Goal: Information Seeking & Learning: Learn about a topic

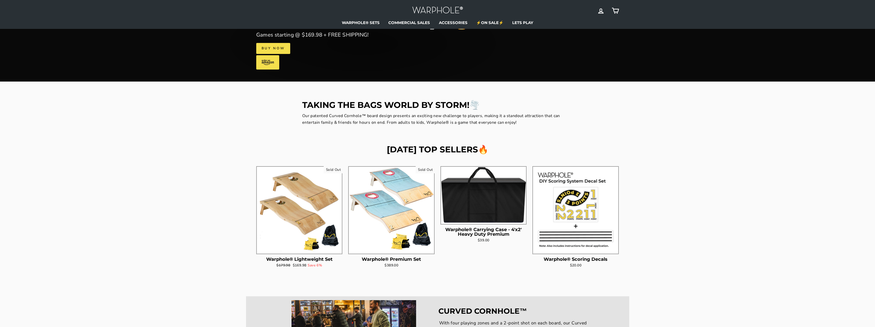
scroll to position [128, 0]
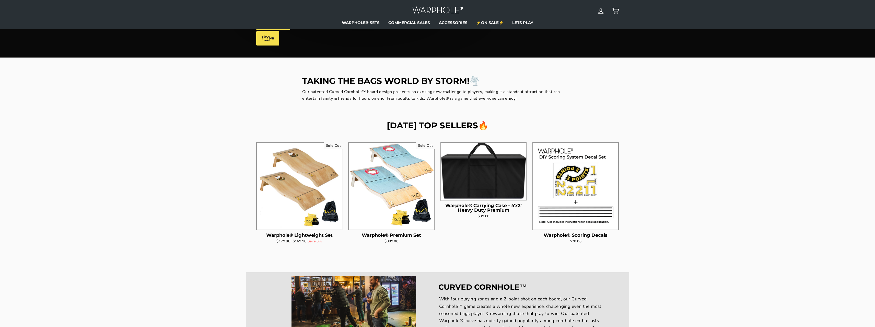
click at [291, 208] on img at bounding box center [299, 185] width 85 height 85
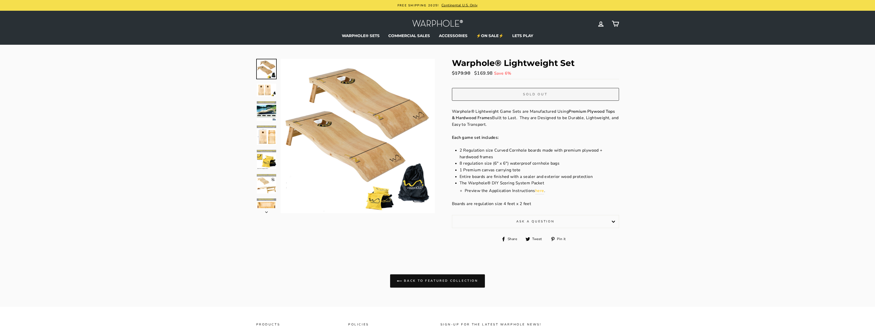
click at [262, 160] on img at bounding box center [266, 159] width 19 height 19
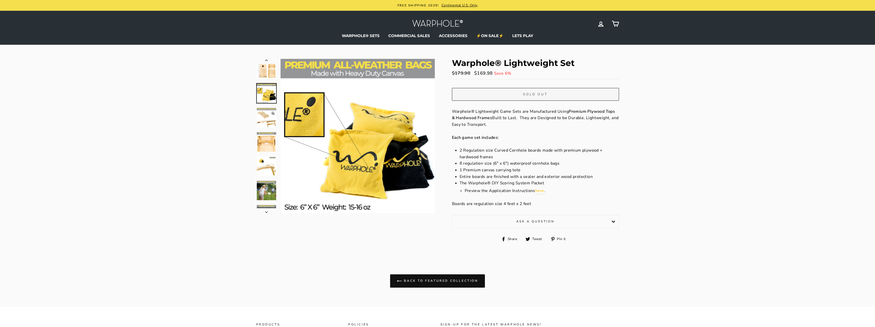
click at [264, 168] on img at bounding box center [266, 165] width 19 height 19
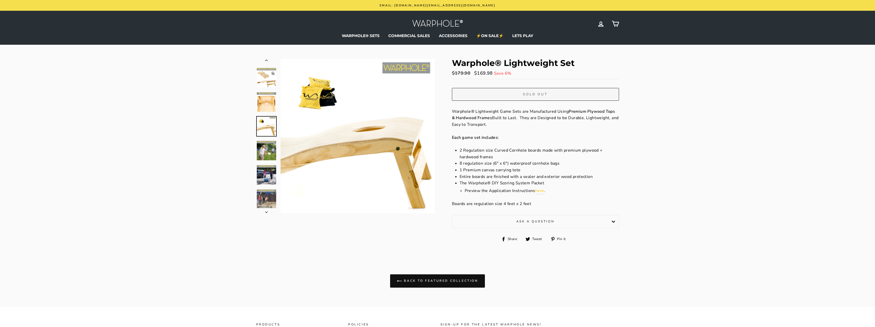
click at [263, 177] on img at bounding box center [266, 174] width 19 height 19
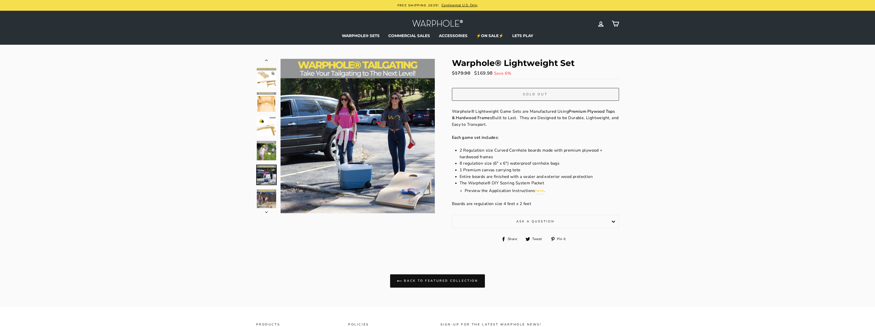
click at [419, 197] on button "Close (esc)" at bounding box center [357, 136] width 154 height 154
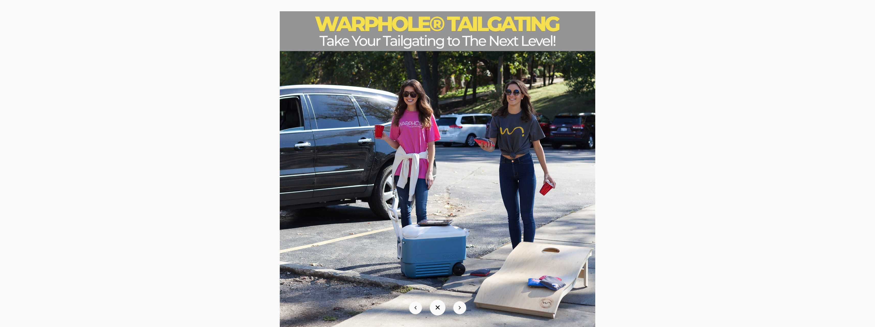
click at [462, 309] on button at bounding box center [459, 307] width 13 height 13
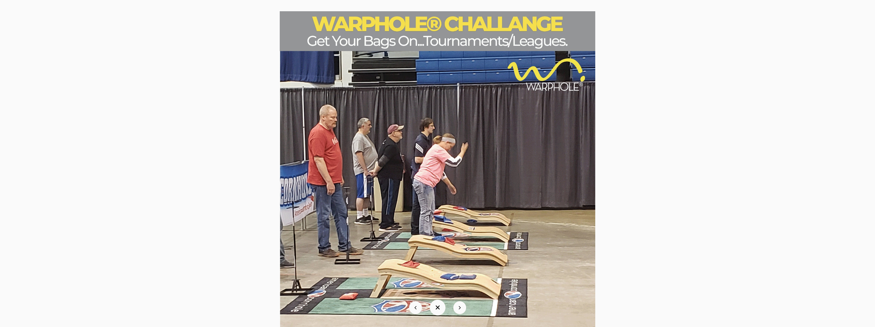
click at [462, 309] on button at bounding box center [459, 307] width 13 height 13
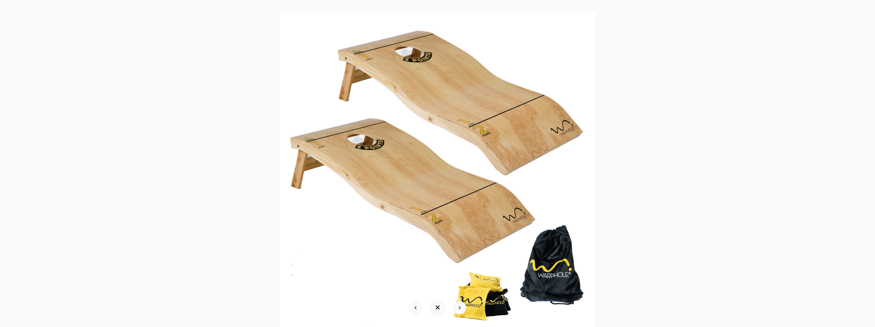
click at [462, 309] on button at bounding box center [459, 307] width 13 height 13
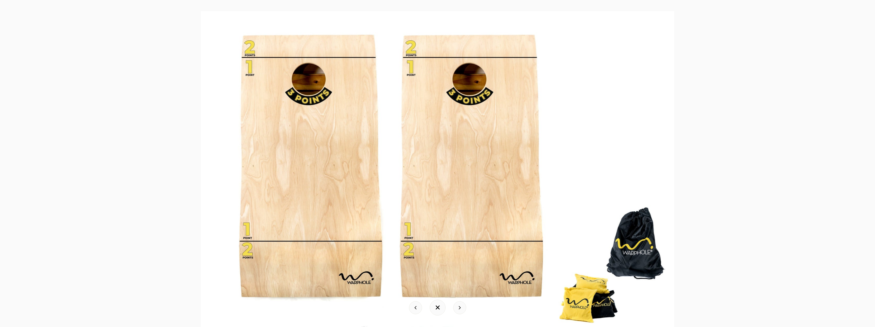
click at [462, 309] on button at bounding box center [459, 307] width 13 height 13
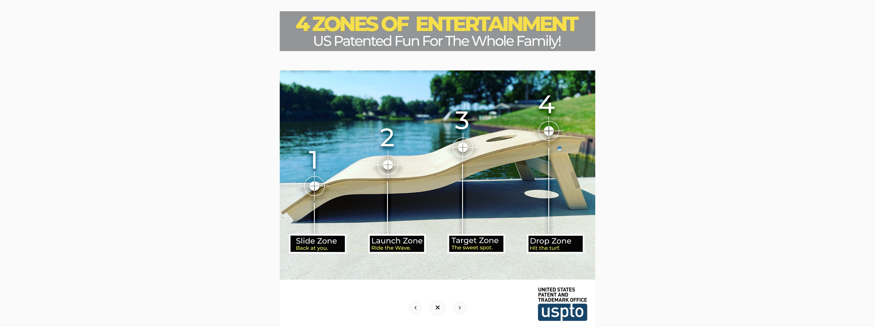
click at [462, 309] on button at bounding box center [459, 307] width 13 height 13
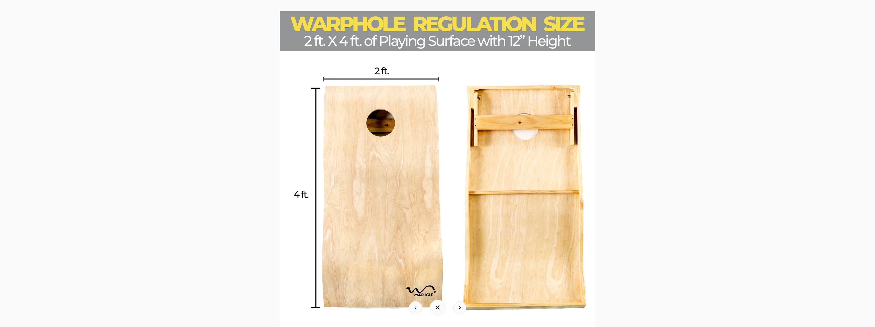
click at [462, 309] on button at bounding box center [459, 307] width 13 height 13
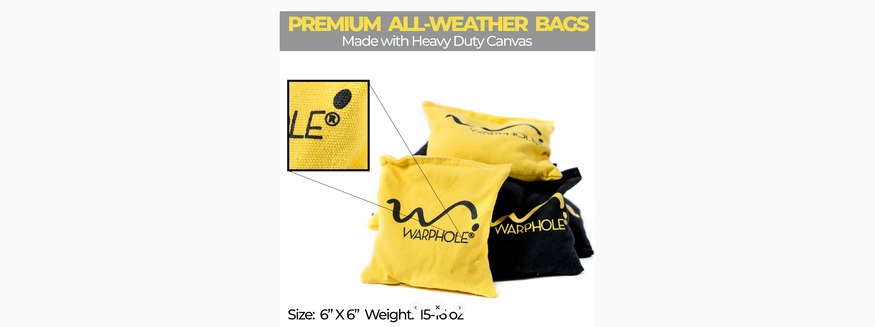
click at [462, 309] on button at bounding box center [459, 307] width 13 height 13
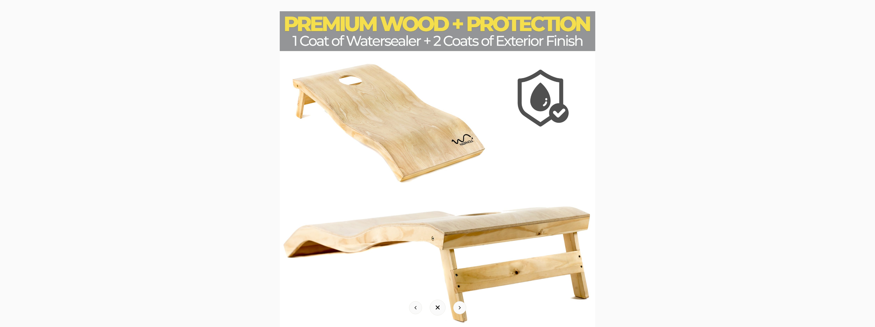
click at [462, 309] on button at bounding box center [459, 307] width 13 height 13
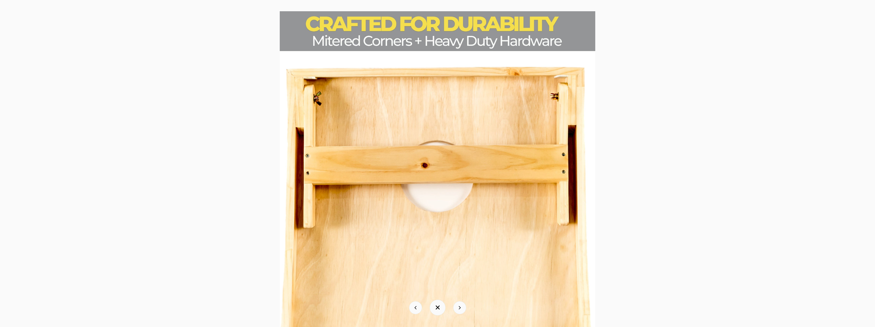
click at [462, 309] on button at bounding box center [459, 307] width 13 height 13
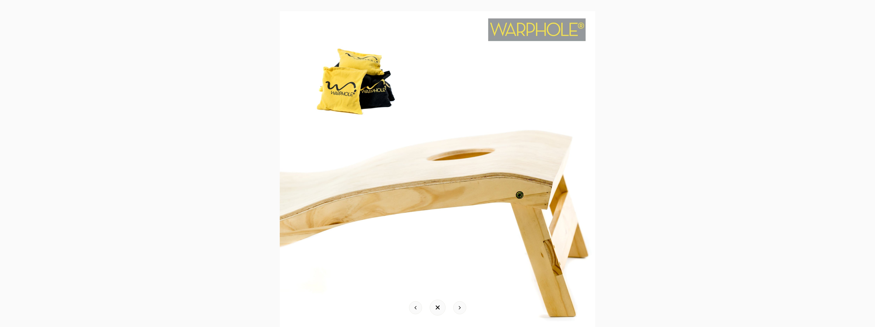
click at [462, 309] on button at bounding box center [459, 307] width 13 height 13
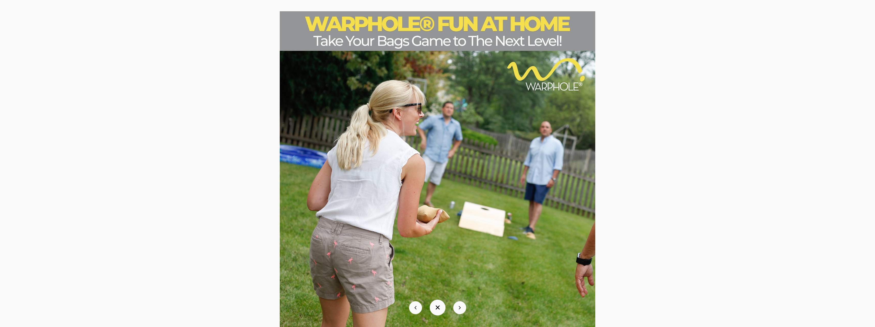
click at [462, 309] on button at bounding box center [459, 307] width 13 height 13
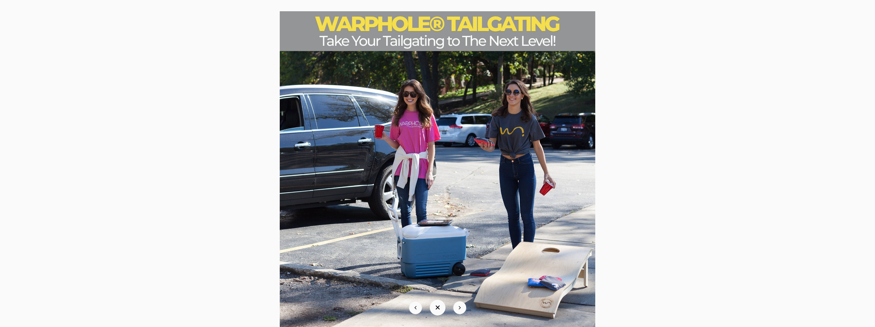
click at [462, 309] on button at bounding box center [459, 307] width 13 height 13
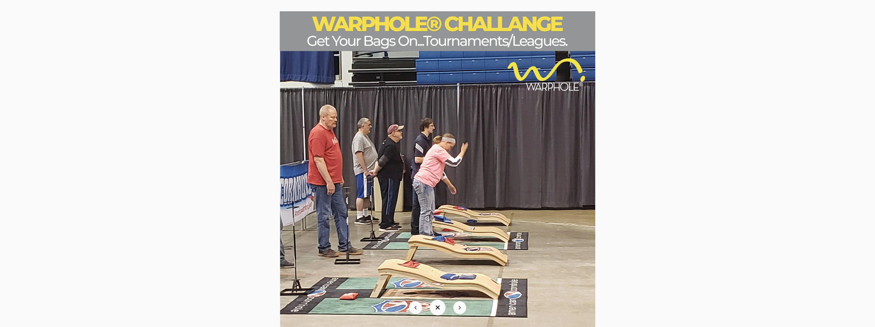
click at [462, 309] on button at bounding box center [459, 307] width 13 height 13
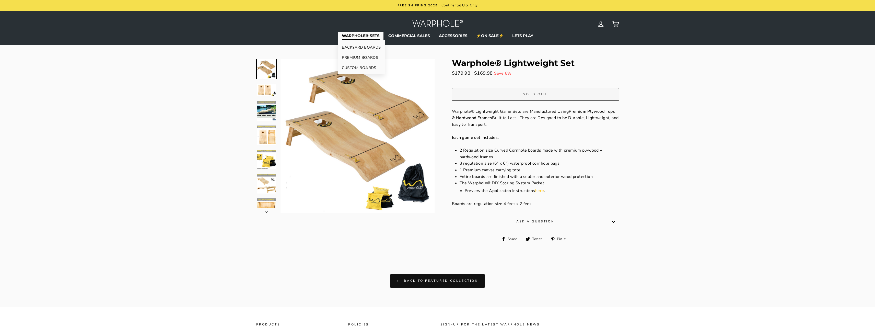
click at [371, 46] on link "BACKYARD BOARDS" at bounding box center [361, 47] width 47 height 10
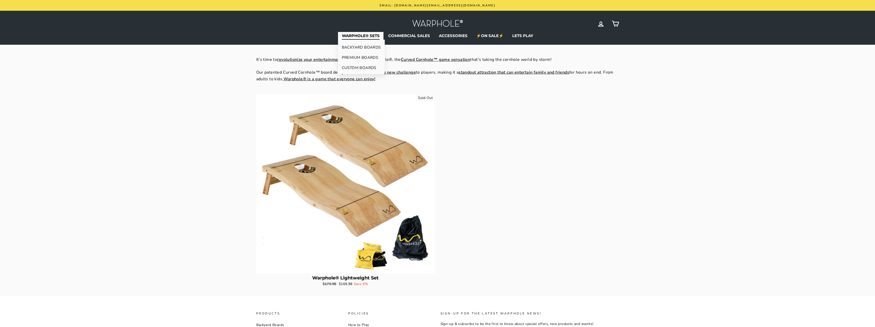
click at [354, 57] on link "PREMIUM BOARDS" at bounding box center [361, 57] width 47 height 10
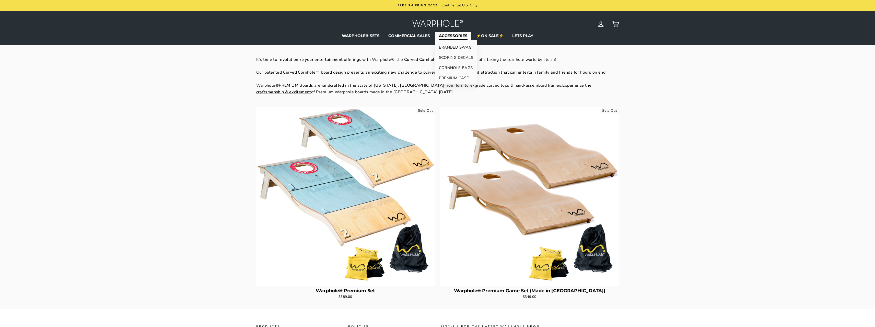
click at [461, 66] on link "CORNHOLE BAGS" at bounding box center [456, 68] width 42 height 10
